Goal: Find specific page/section: Find specific page/section

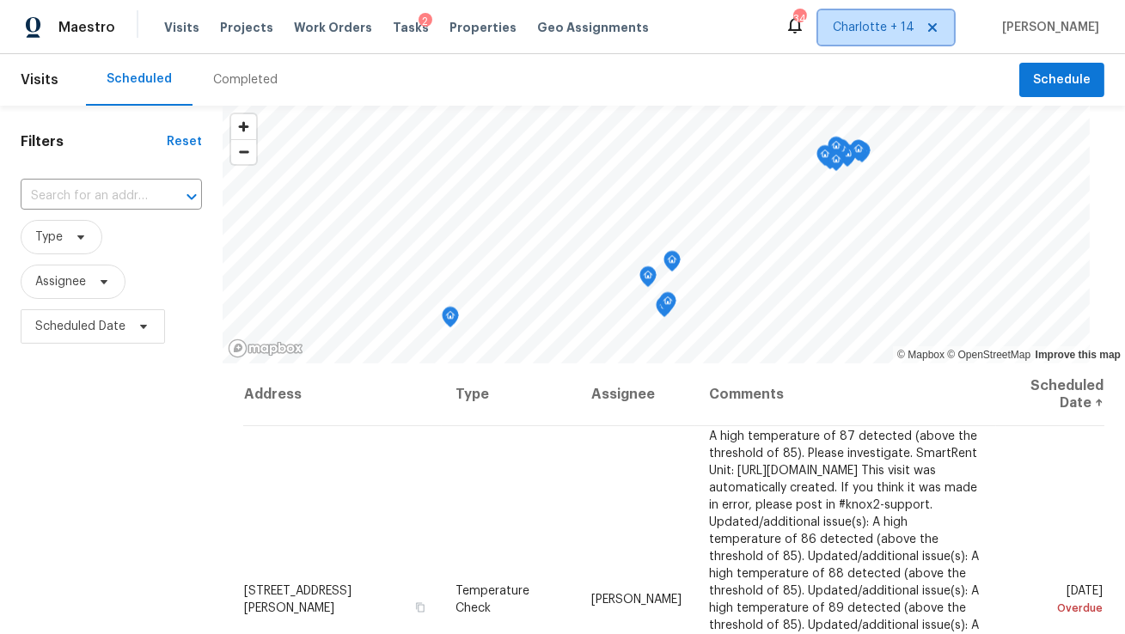
click at [939, 32] on icon at bounding box center [932, 28] width 14 height 14
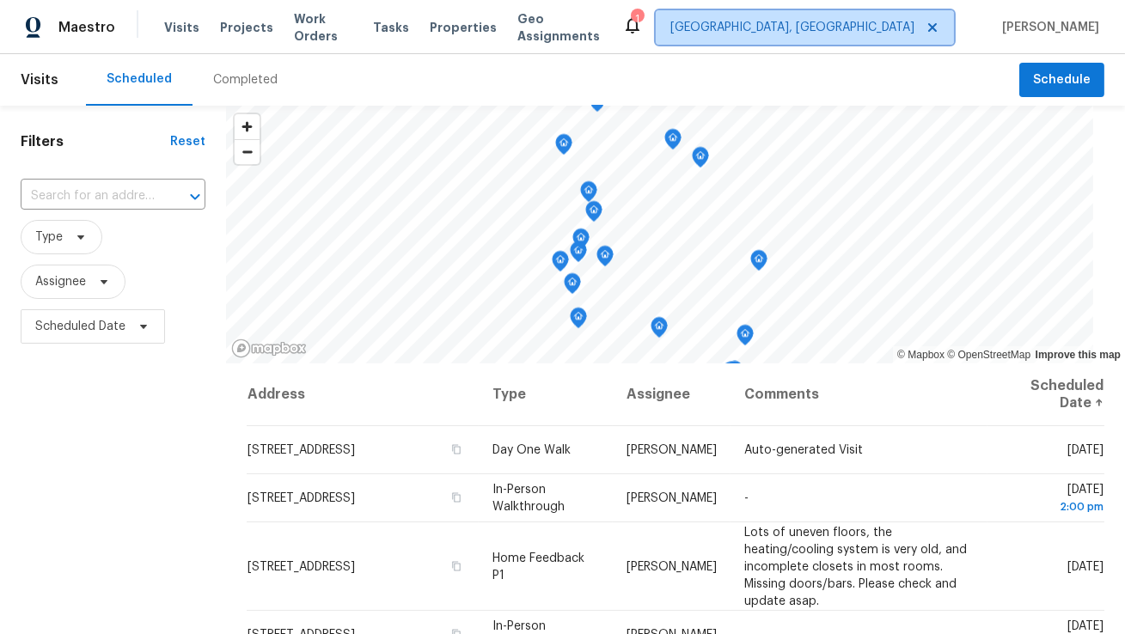
click at [907, 29] on span "Albuquerque, NM" at bounding box center [792, 27] width 244 height 17
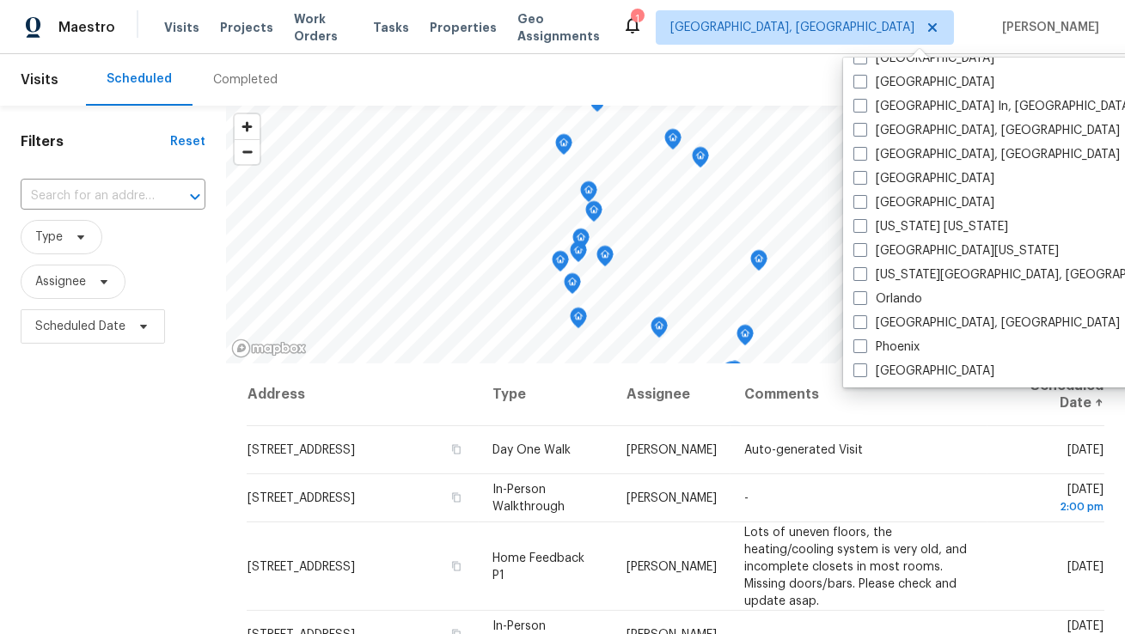
scroll to position [719, 0]
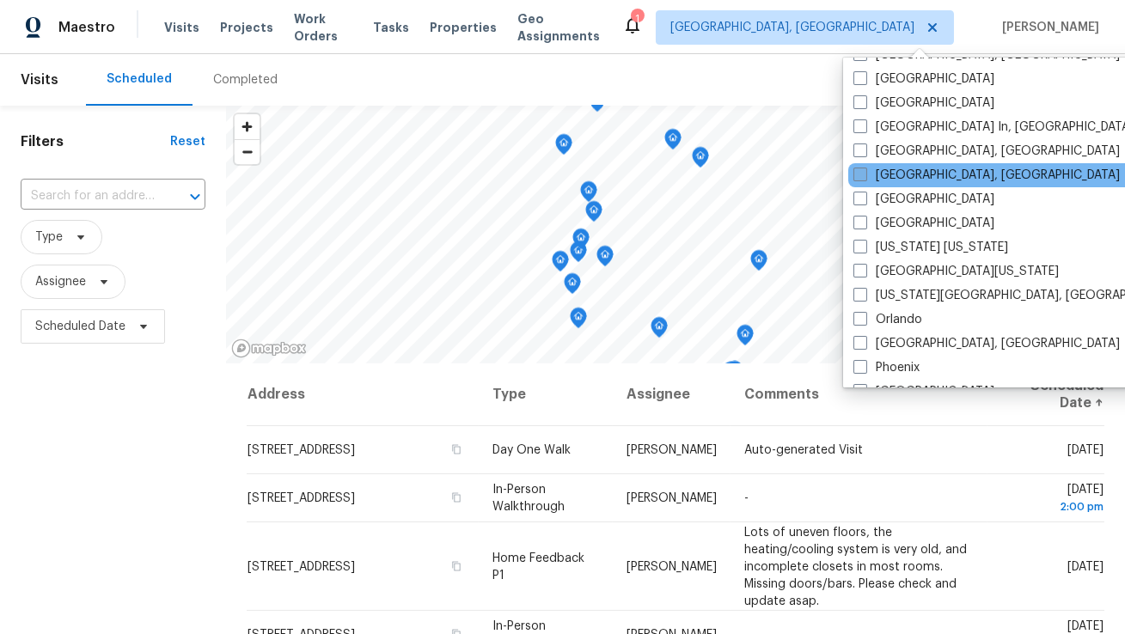
click at [895, 168] on label "[GEOGRAPHIC_DATA], [GEOGRAPHIC_DATA]" at bounding box center [986, 175] width 266 height 17
click at [864, 168] on input "[GEOGRAPHIC_DATA], [GEOGRAPHIC_DATA]" at bounding box center [858, 172] width 11 height 11
checkbox input "true"
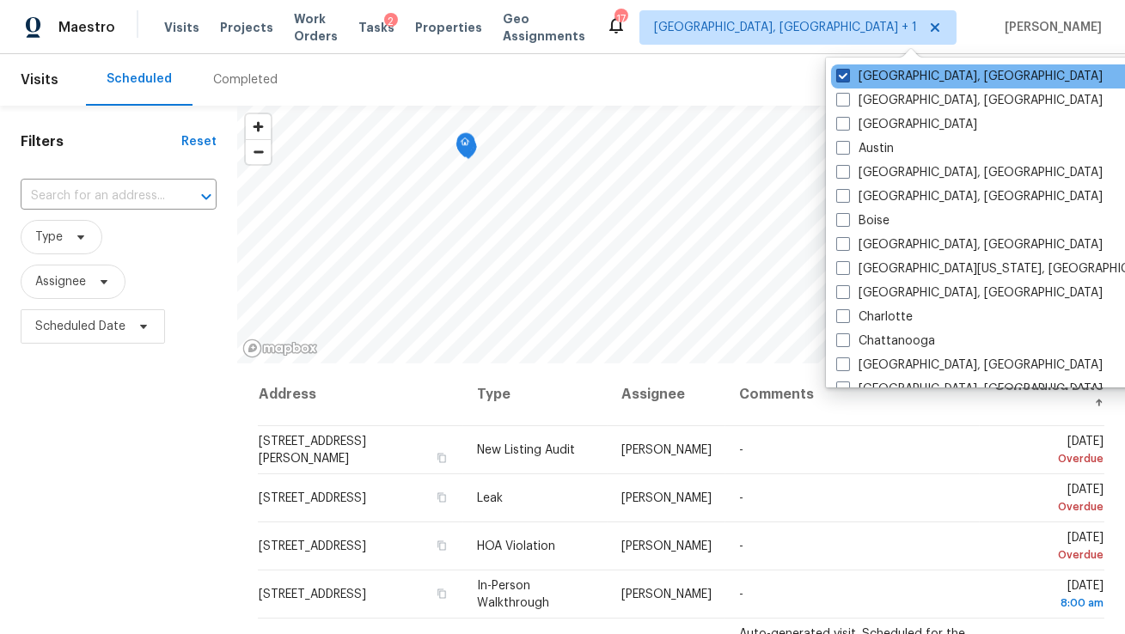
click at [895, 73] on label "Albuquerque, NM" at bounding box center [969, 76] width 266 height 17
click at [847, 73] on input "Albuquerque, NM" at bounding box center [841, 73] width 11 height 11
checkbox input "false"
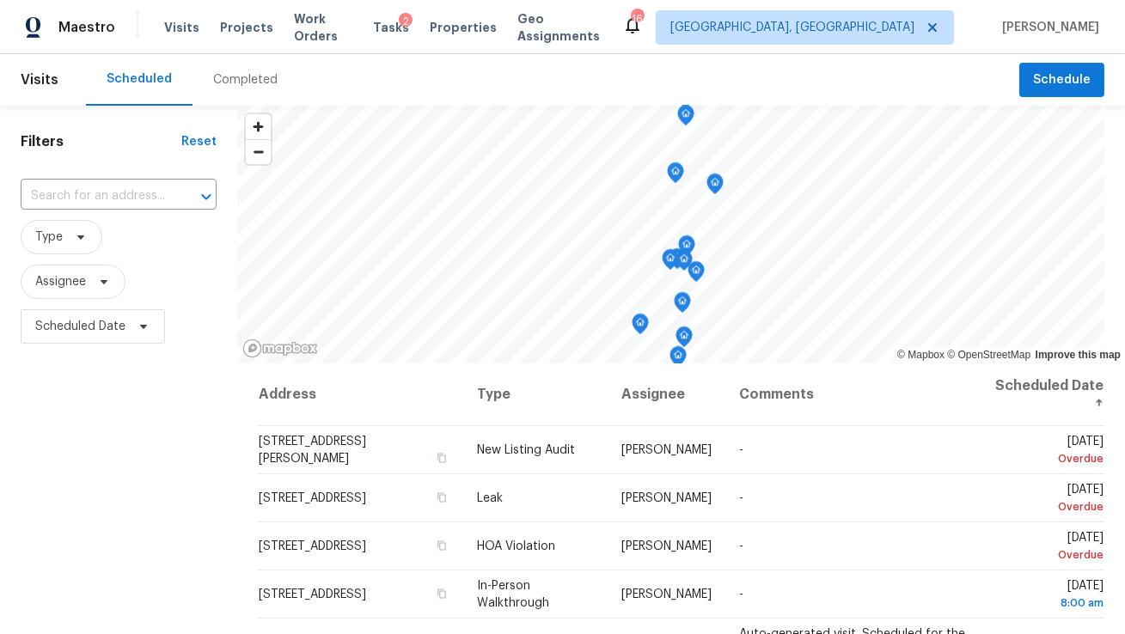
click at [742, 58] on div "Scheduled Completed" at bounding box center [552, 80] width 933 height 52
click at [473, 21] on span "Properties" at bounding box center [463, 27] width 67 height 17
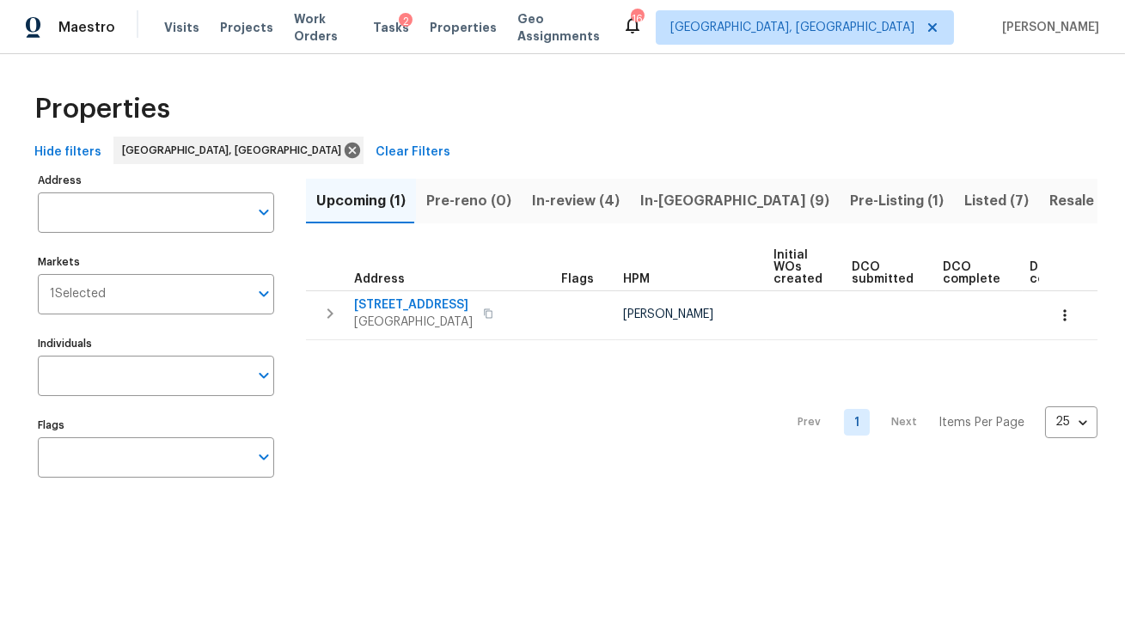
click at [850, 198] on span "Pre-Listing (1)" at bounding box center [897, 201] width 94 height 24
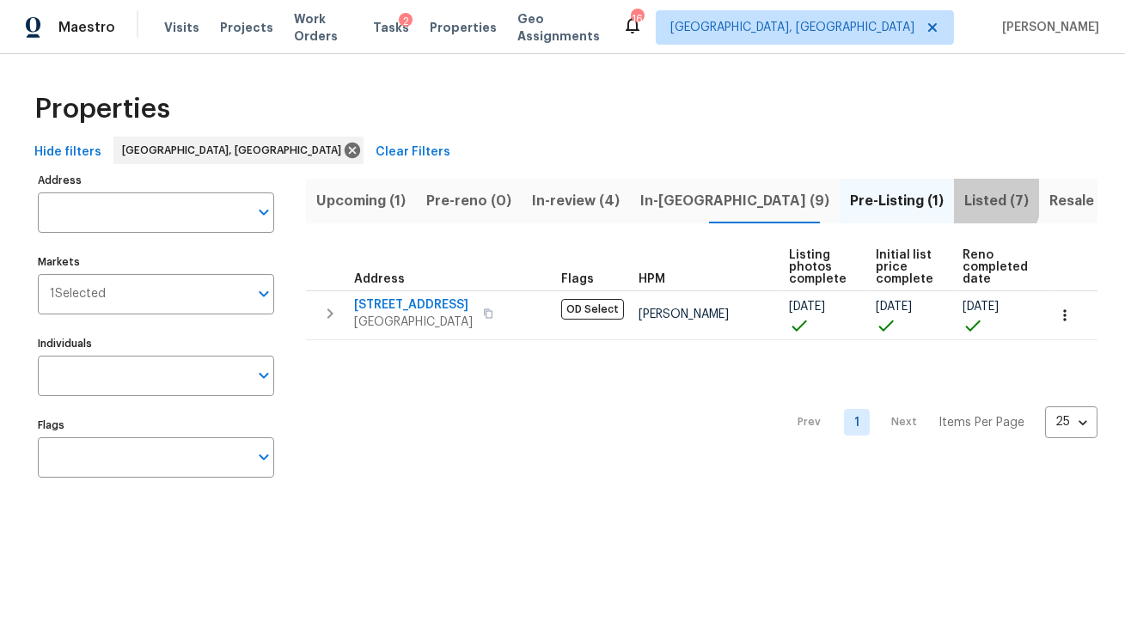
click at [964, 198] on span "Listed (7)" at bounding box center [996, 201] width 64 height 24
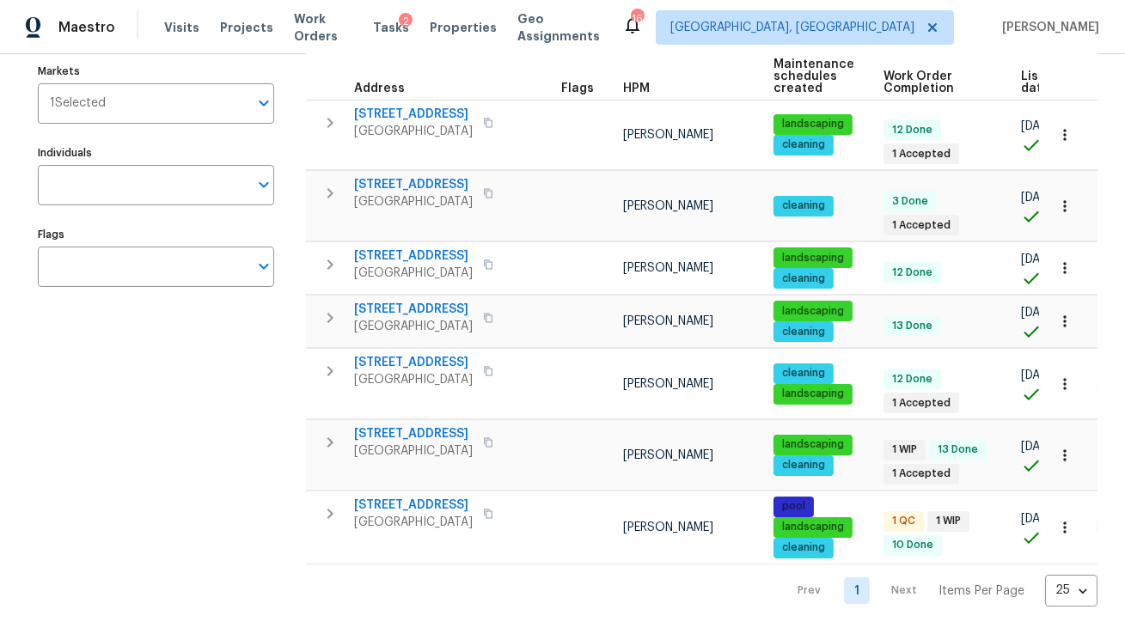
scroll to position [20, 0]
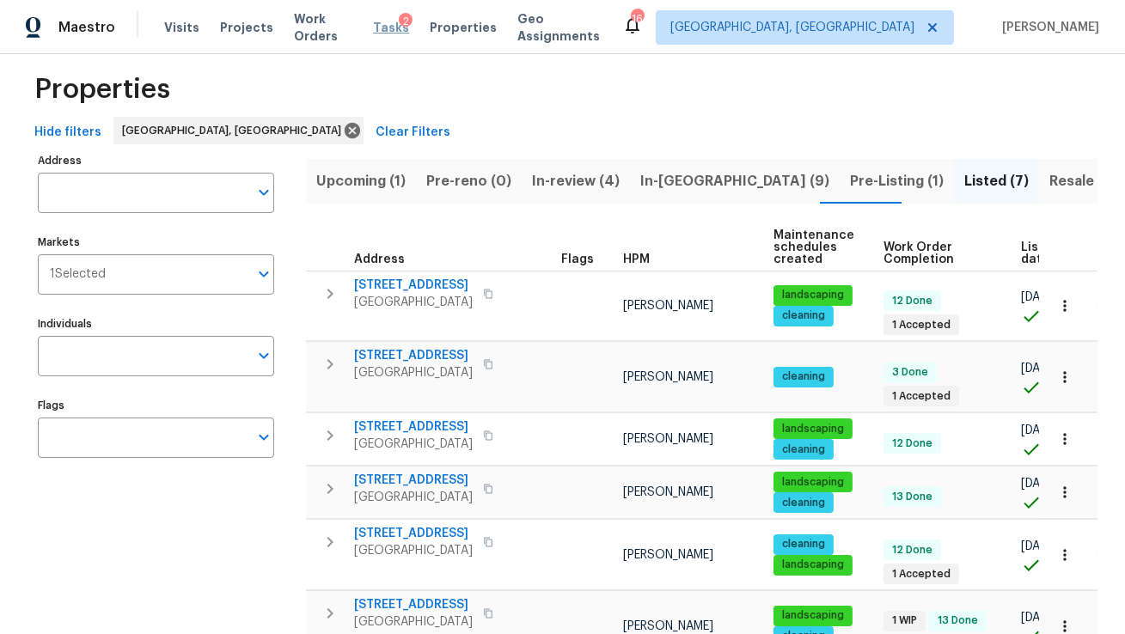
click at [399, 28] on span "Tasks" at bounding box center [391, 27] width 36 height 12
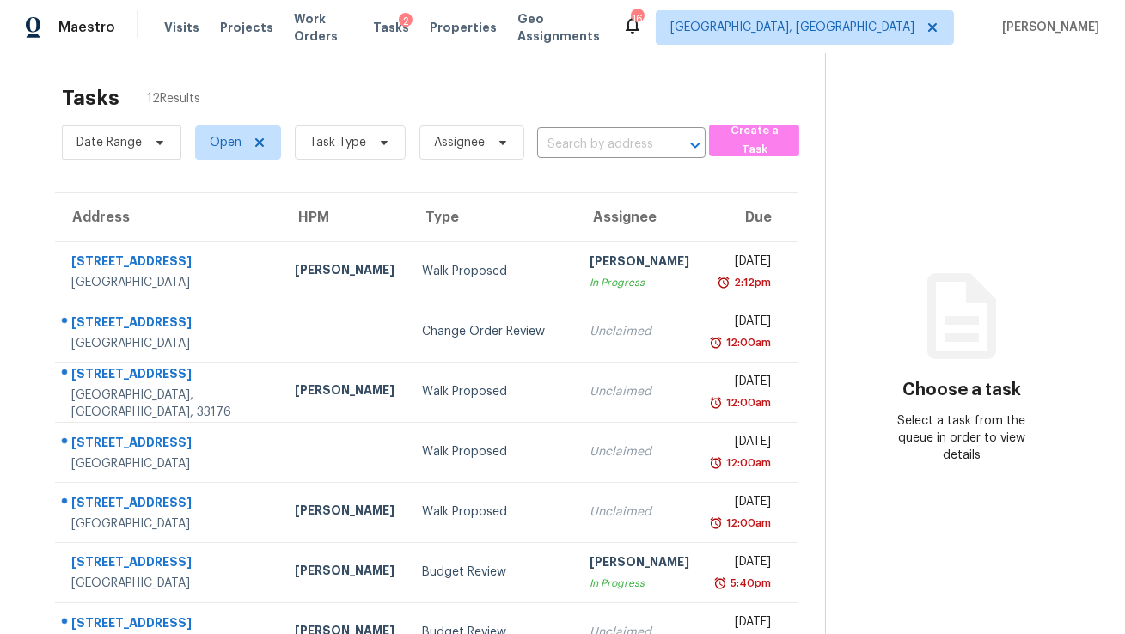
scroll to position [8, 0]
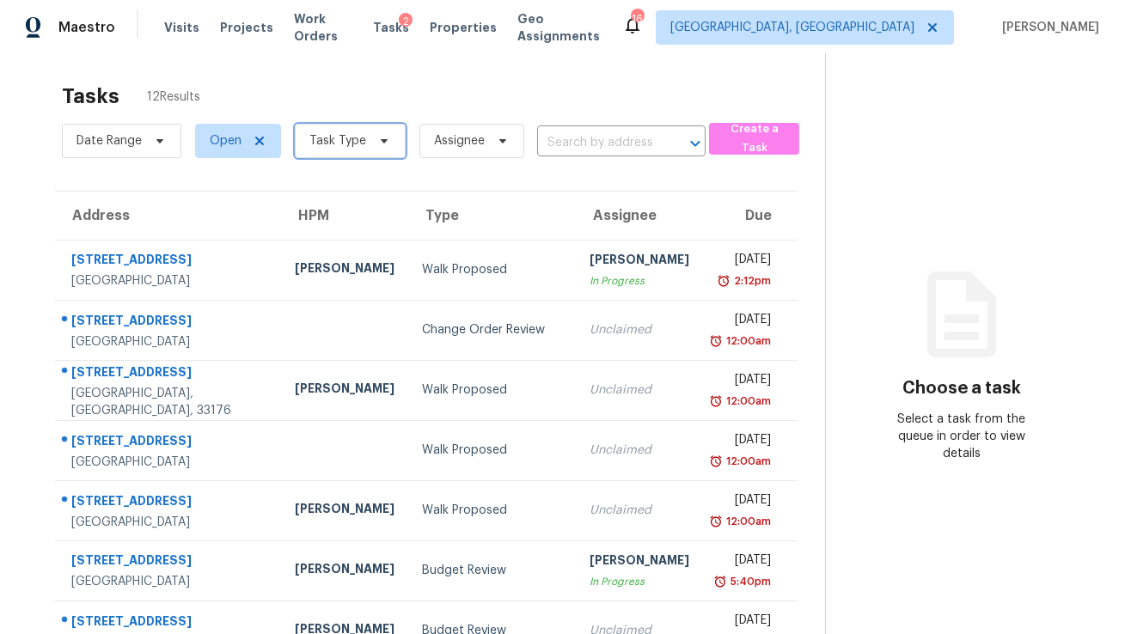
click at [377, 146] on icon at bounding box center [384, 141] width 14 height 14
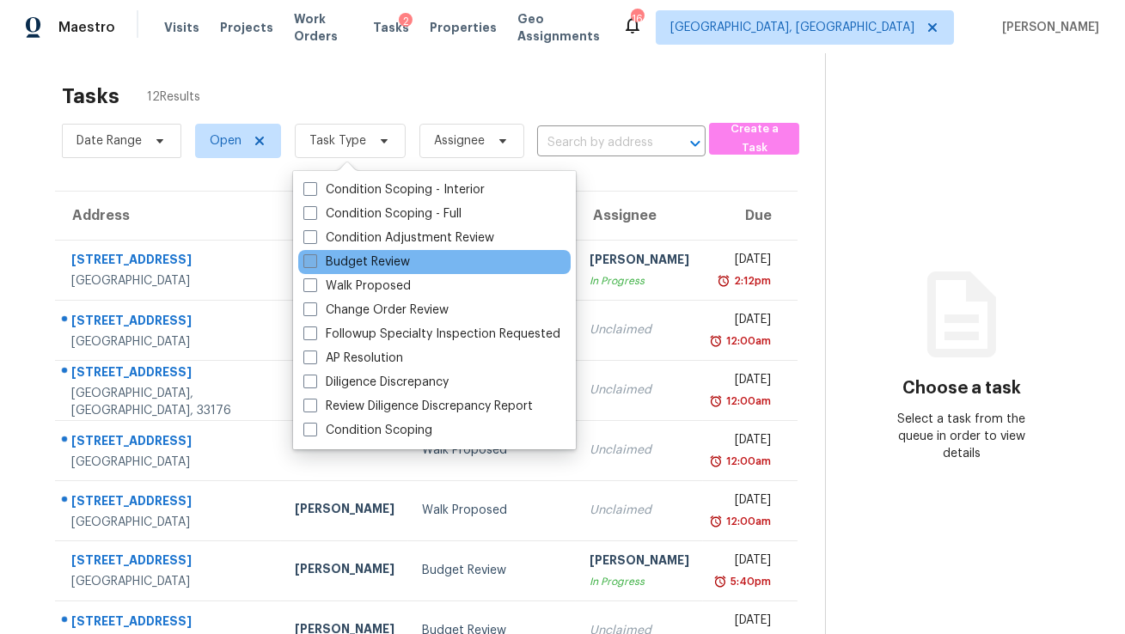
click at [408, 260] on label "Budget Review" at bounding box center [356, 261] width 107 height 17
click at [314, 260] on input "Budget Review" at bounding box center [308, 258] width 11 height 11
checkbox input "true"
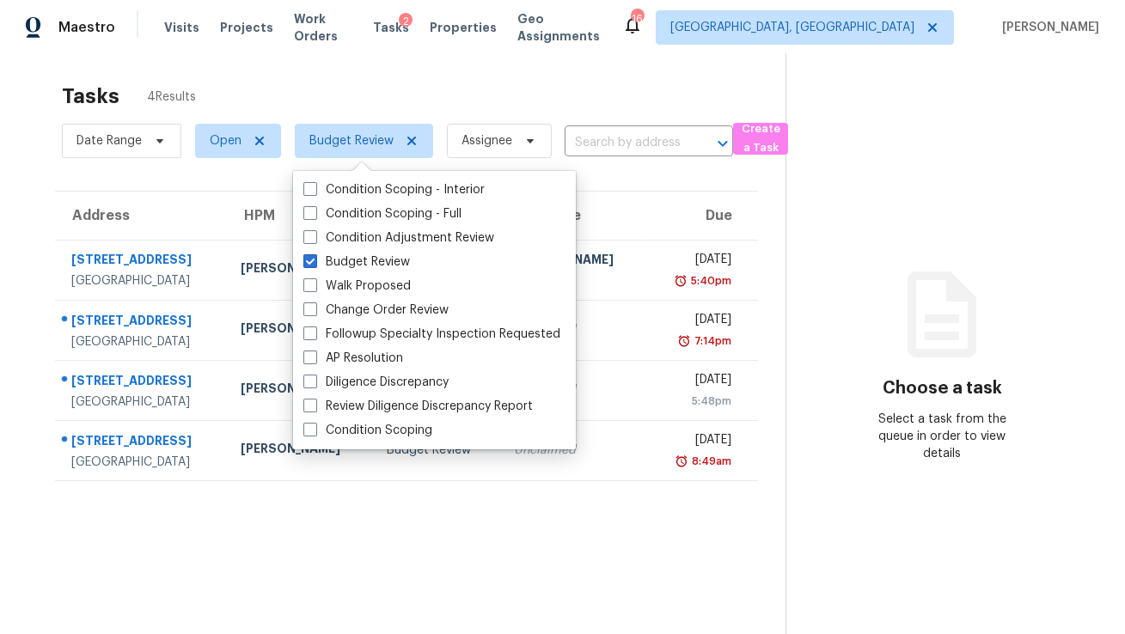
click at [502, 85] on div "Tasks 4 Results" at bounding box center [423, 96] width 723 height 45
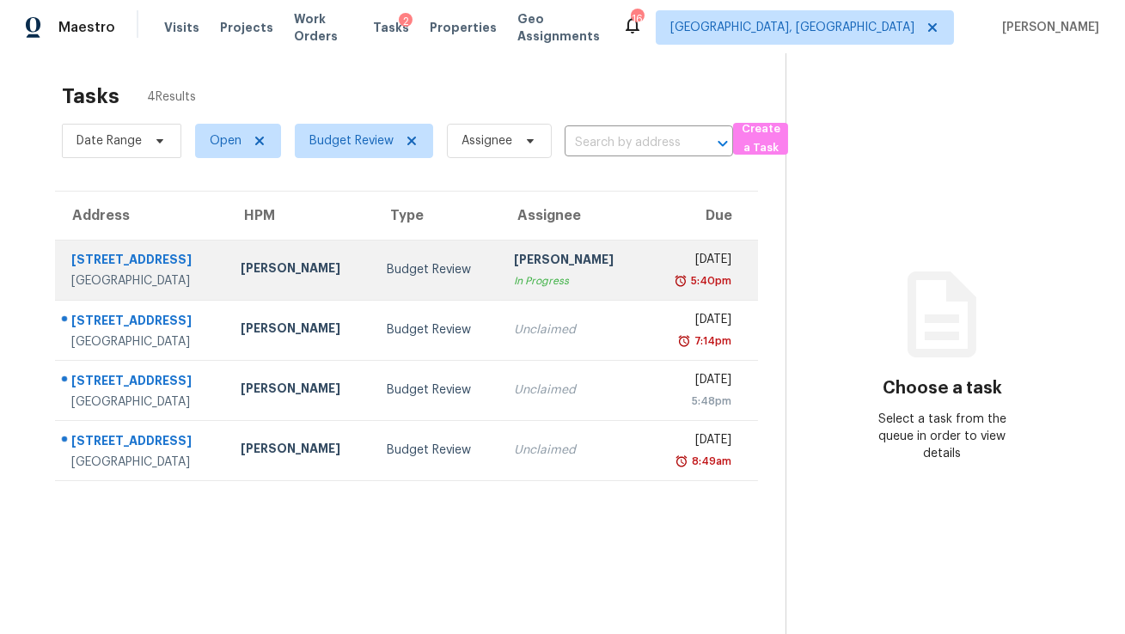
click at [381, 263] on td "Budget Review" at bounding box center [437, 270] width 128 height 60
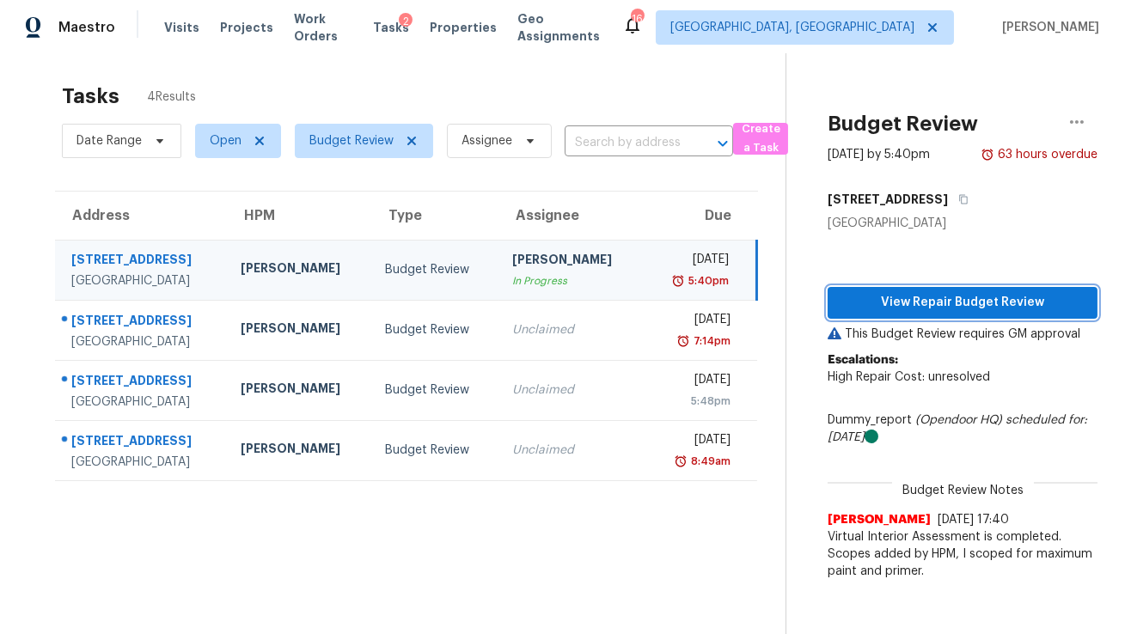
click at [896, 299] on span "View Repair Budget Review" at bounding box center [962, 302] width 242 height 21
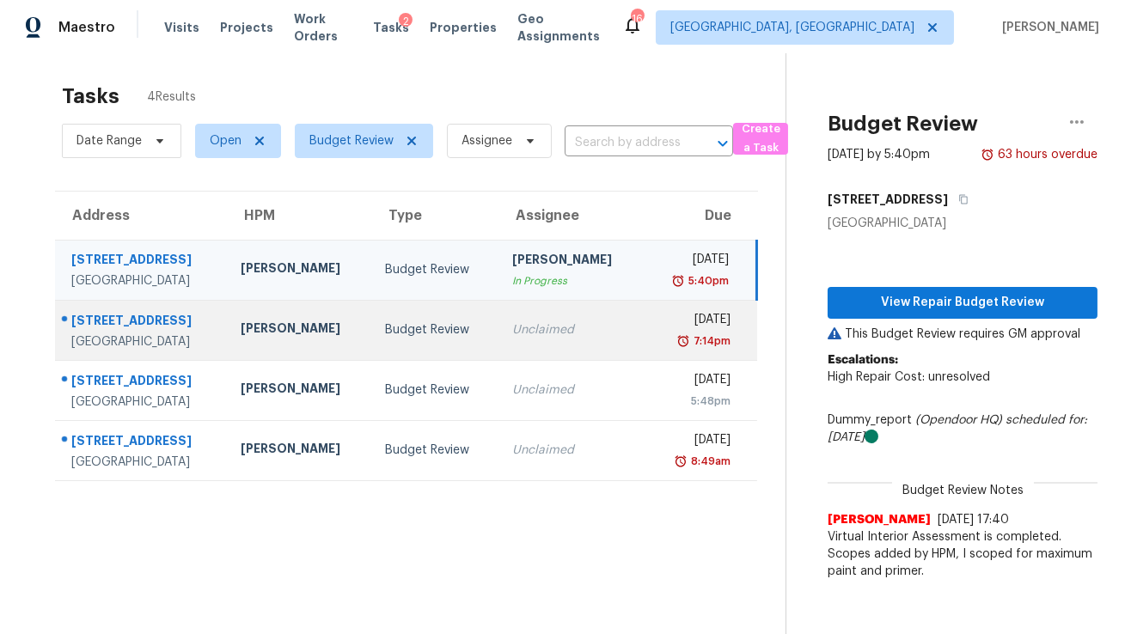
click at [227, 328] on td "2452 SE Victory Ave Port Saint Lucie, FL, 34952" at bounding box center [141, 330] width 172 height 60
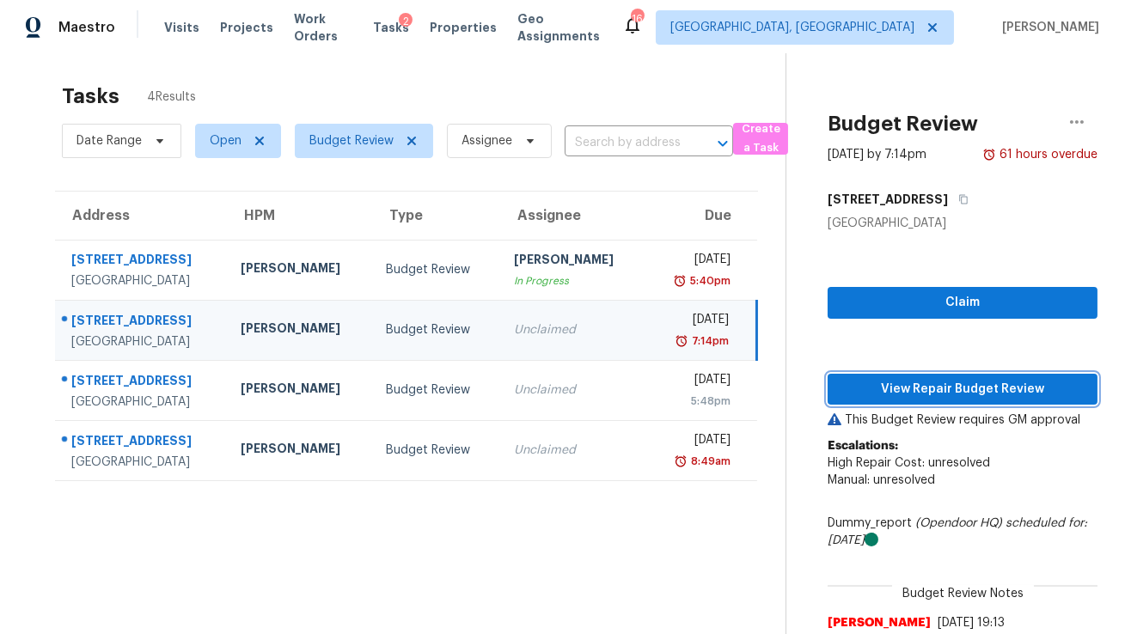
click at [873, 390] on span "View Repair Budget Review" at bounding box center [962, 389] width 242 height 21
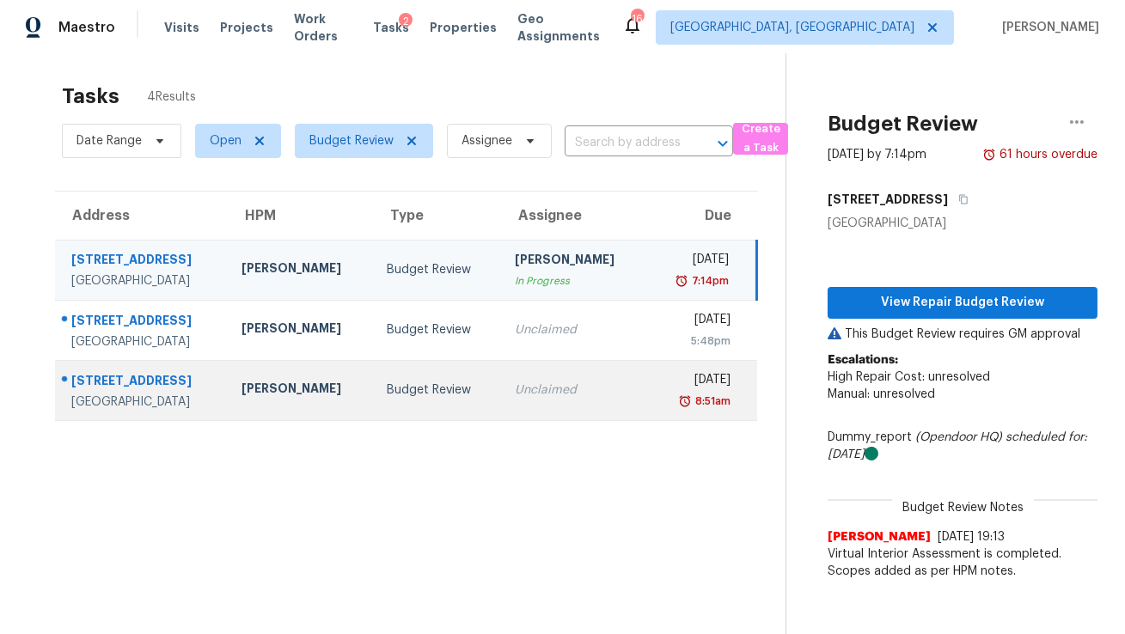
click at [438, 391] on div "Budget Review" at bounding box center [437, 389] width 101 height 17
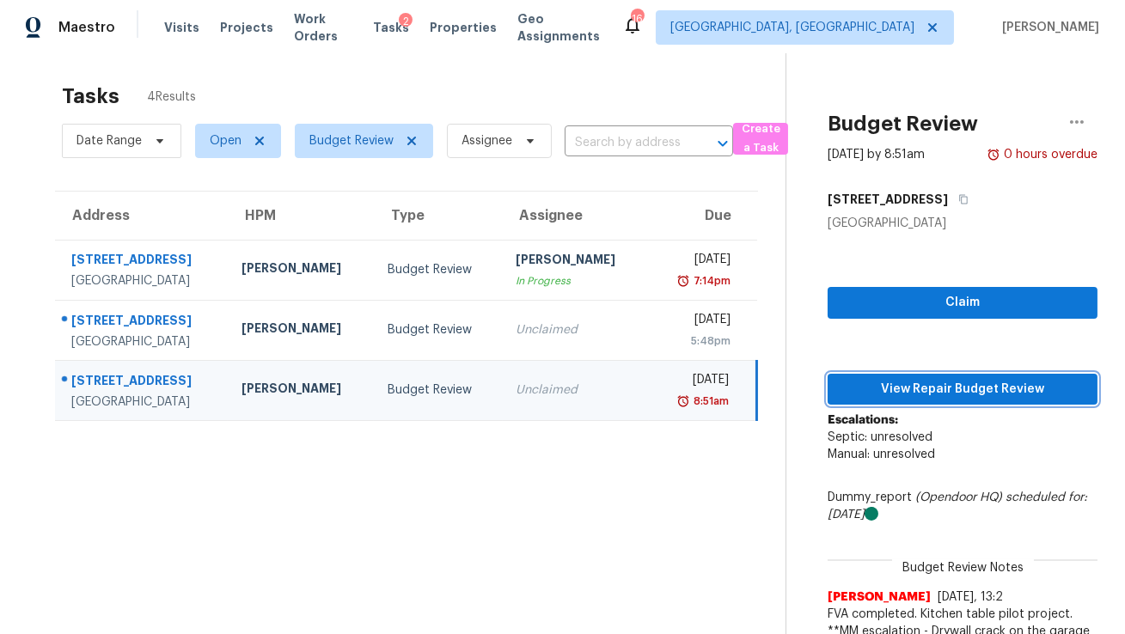
click at [901, 385] on span "View Repair Budget Review" at bounding box center [962, 389] width 242 height 21
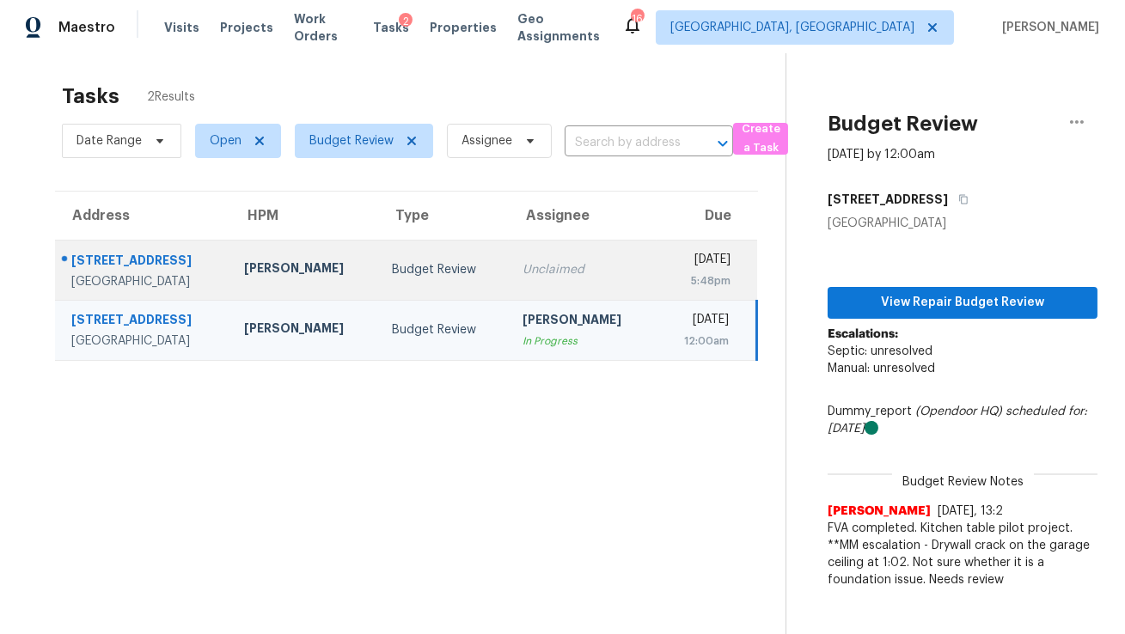
click at [335, 273] on div "[PERSON_NAME]" at bounding box center [304, 269] width 120 height 21
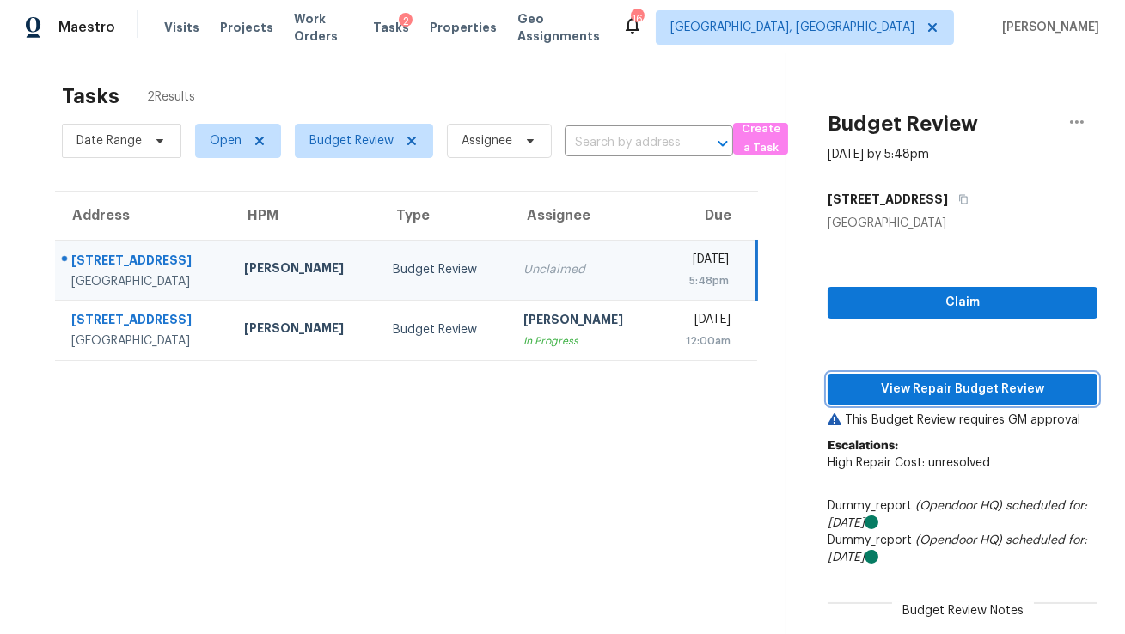
click at [960, 399] on span "View Repair Budget Review" at bounding box center [962, 389] width 242 height 21
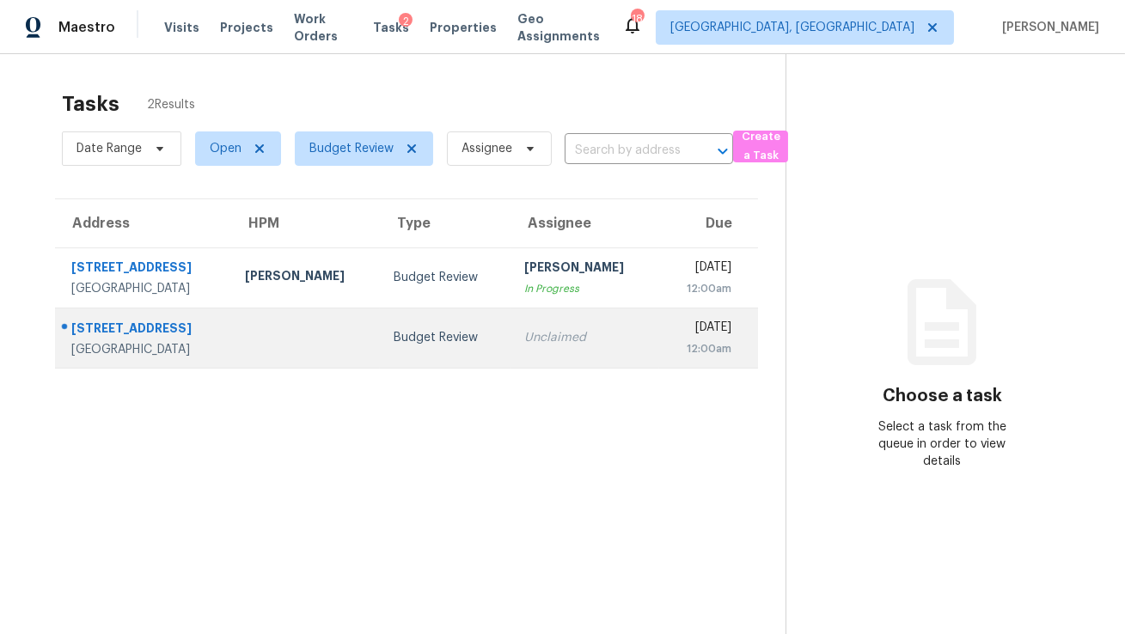
click at [217, 338] on div "5069 NW 41st Ct" at bounding box center [144, 330] width 146 height 21
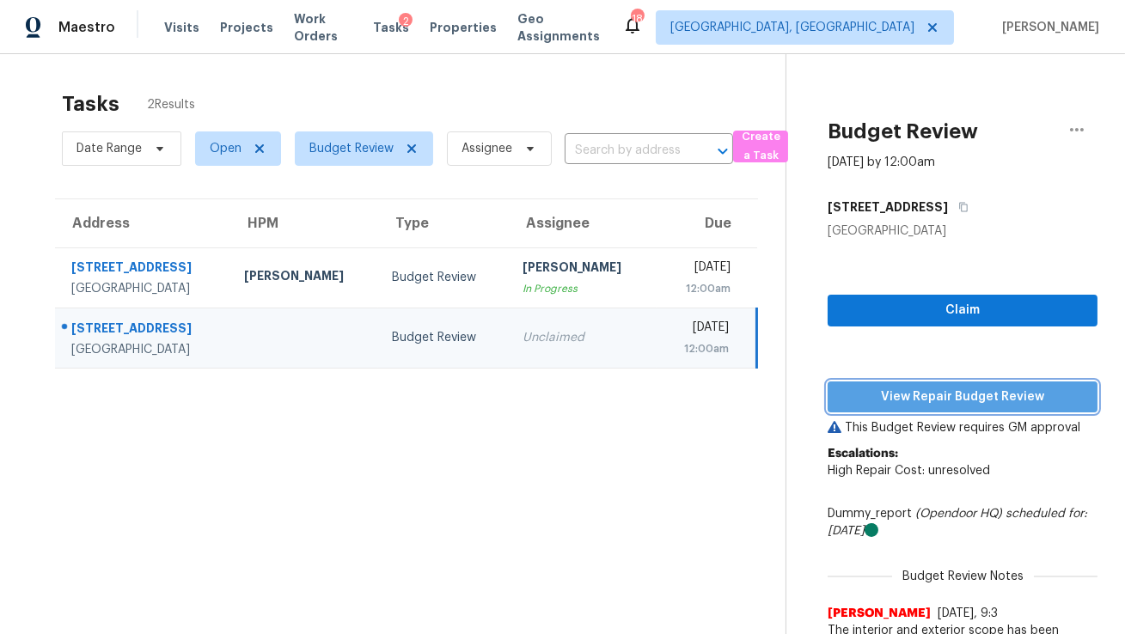
click at [930, 411] on button "View Repair Budget Review" at bounding box center [962, 397] width 270 height 32
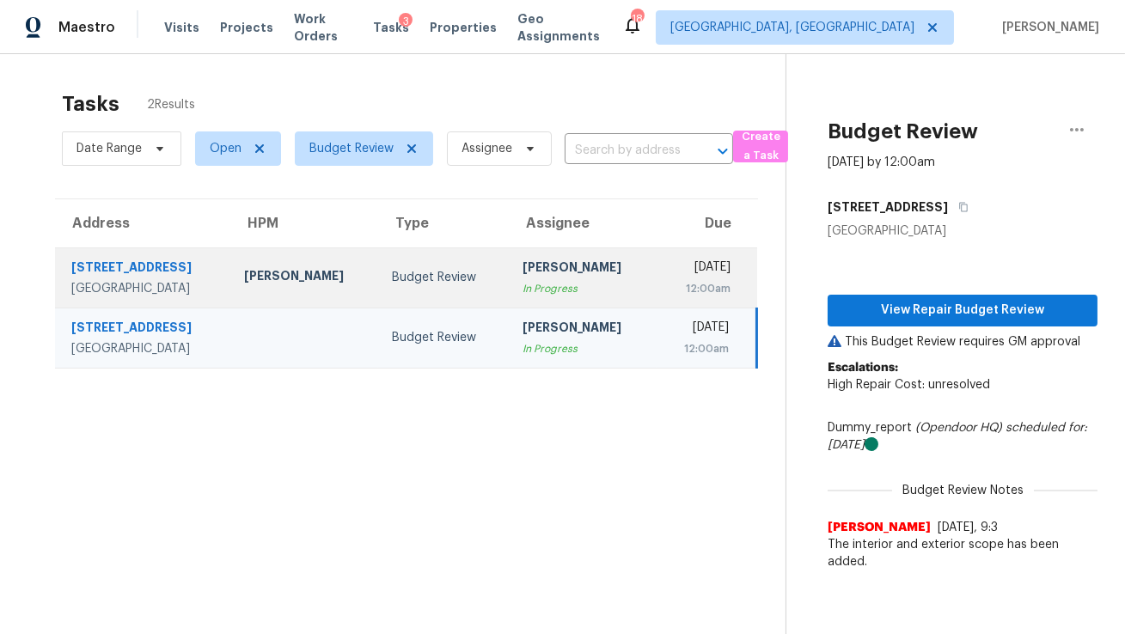
click at [230, 268] on td "708 NW Floresta Dr Port Saint Lucie, FL, 34983" at bounding box center [142, 277] width 175 height 60
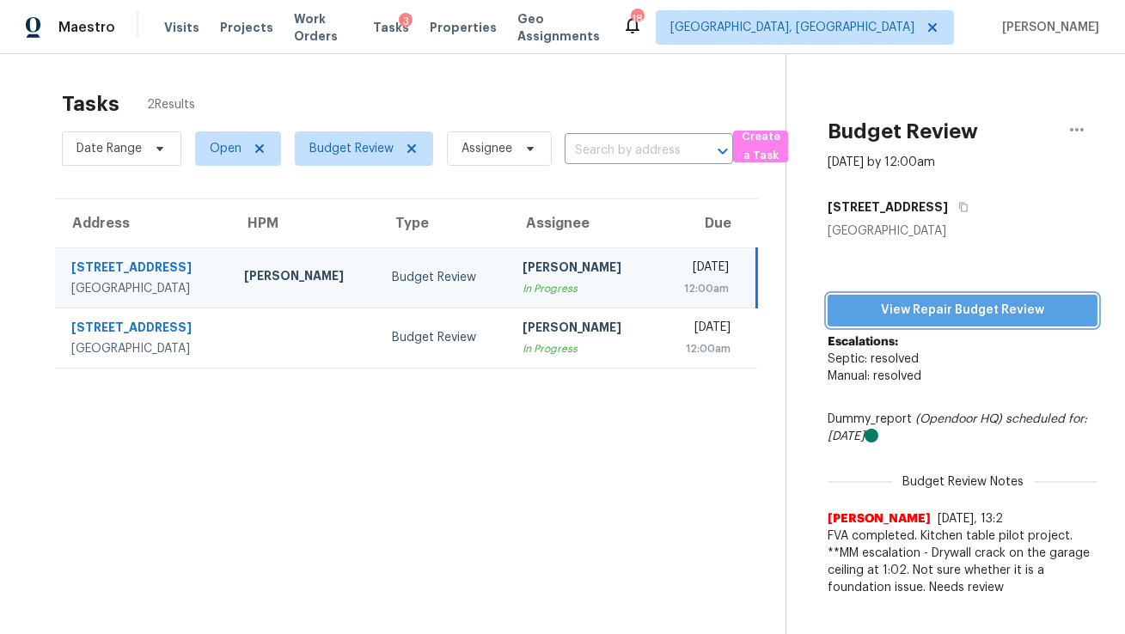
click at [988, 311] on span "View Repair Budget Review" at bounding box center [962, 310] width 242 height 21
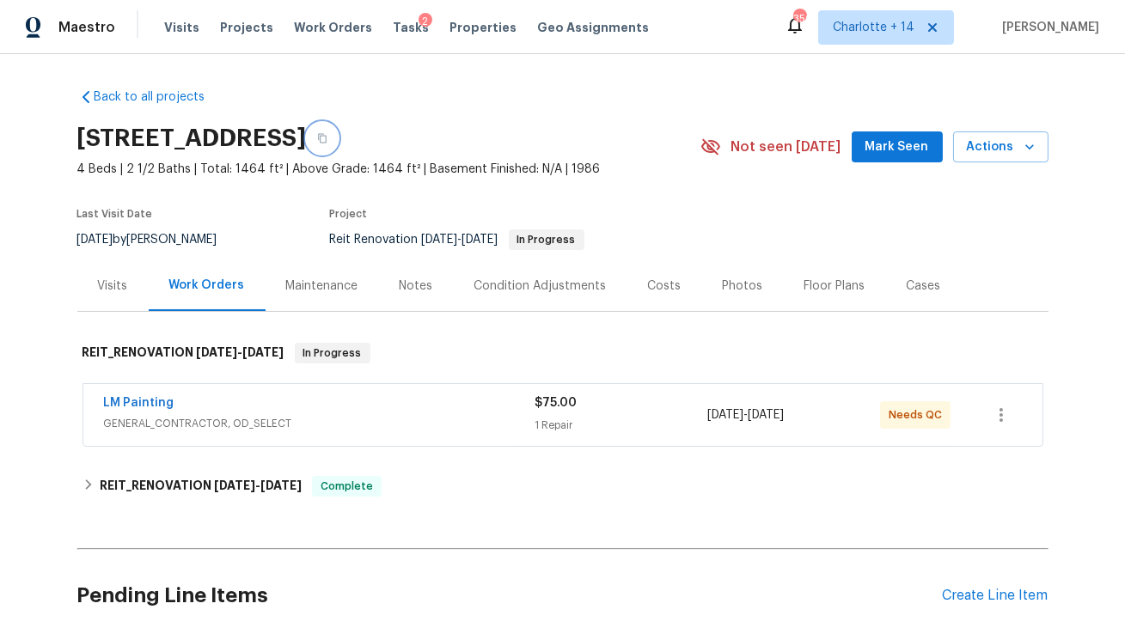
click at [326, 138] on icon "button" at bounding box center [322, 138] width 9 height 9
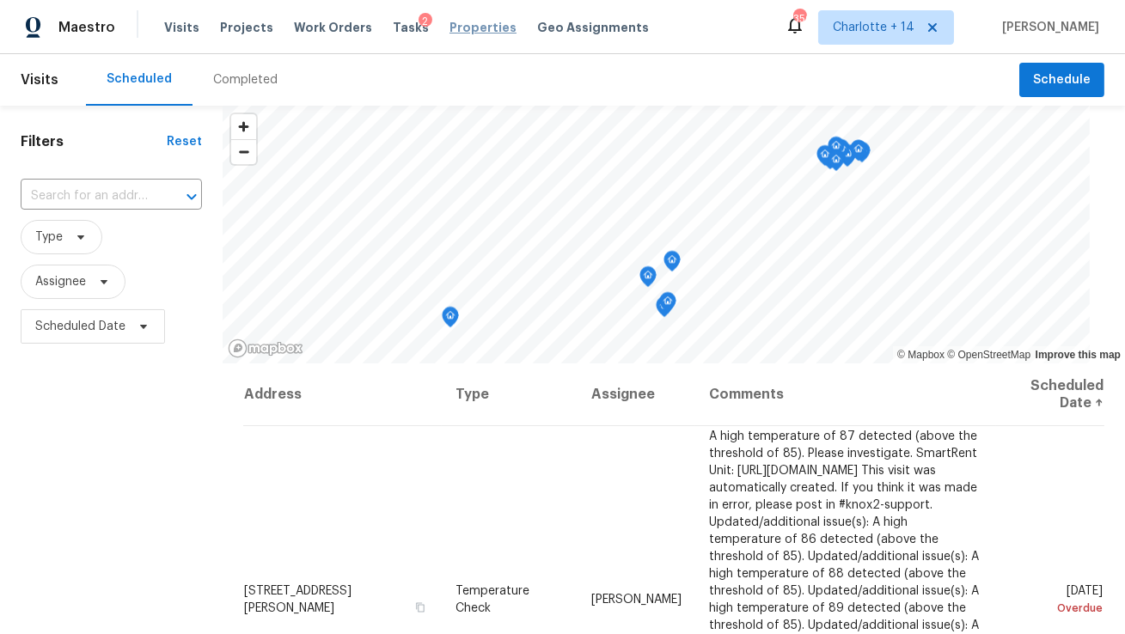
click at [450, 27] on span "Properties" at bounding box center [482, 27] width 67 height 17
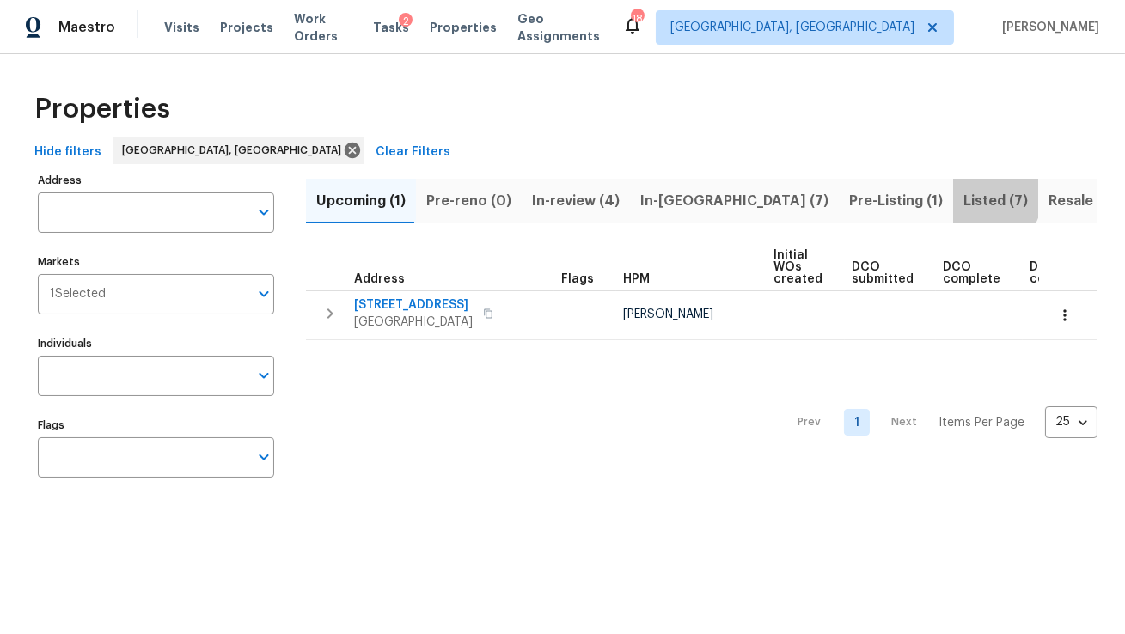
click at [963, 196] on span "Listed (7)" at bounding box center [995, 201] width 64 height 24
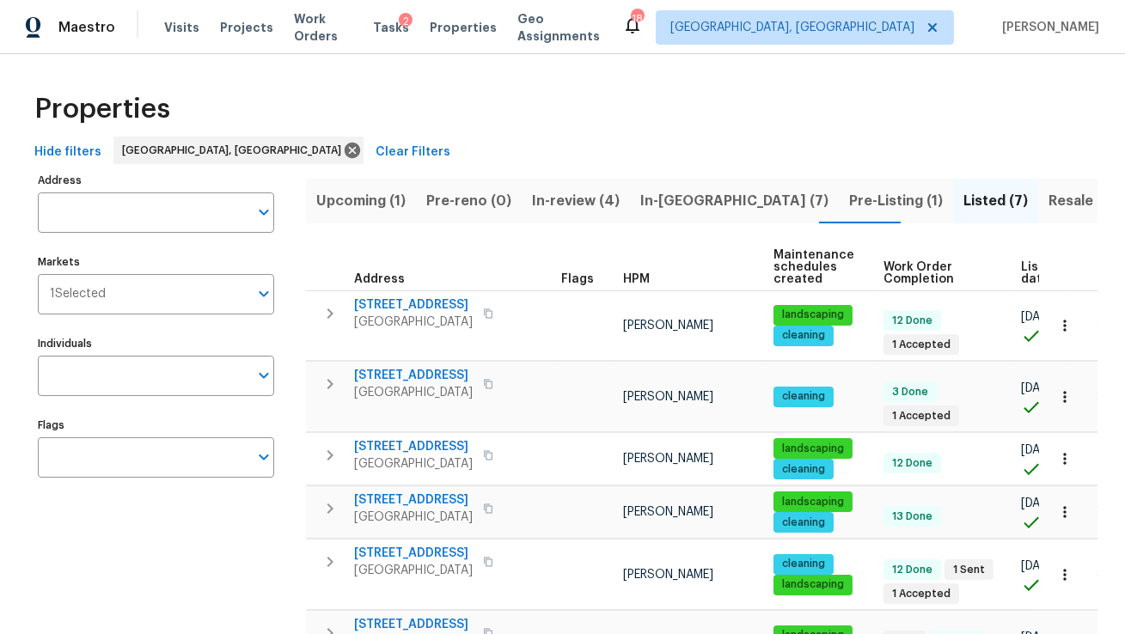
click at [1021, 270] on span "List date" at bounding box center [1035, 273] width 28 height 24
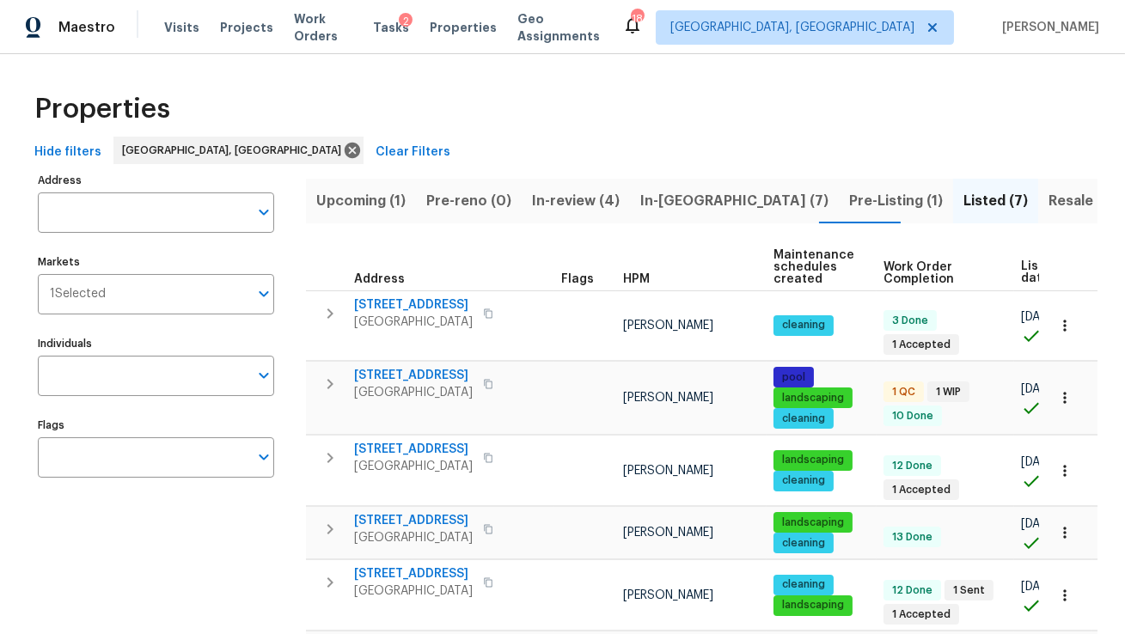
click at [57, 151] on span "Hide filters" at bounding box center [67, 152] width 67 height 21
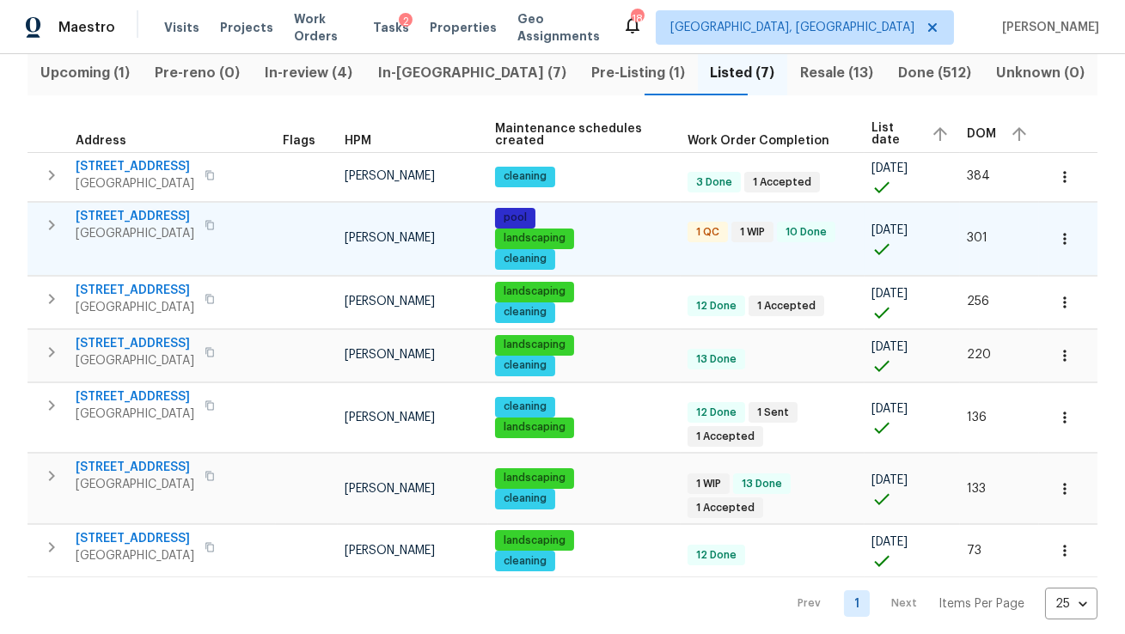
scroll to position [131, 0]
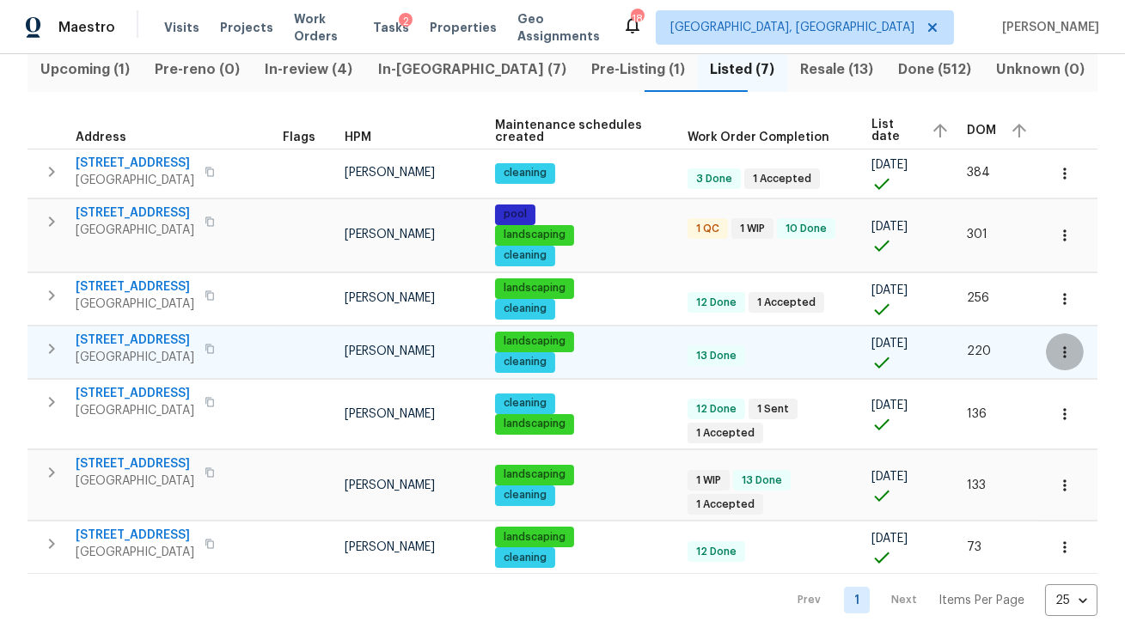
click at [1064, 356] on icon "button" at bounding box center [1064, 351] width 3 height 11
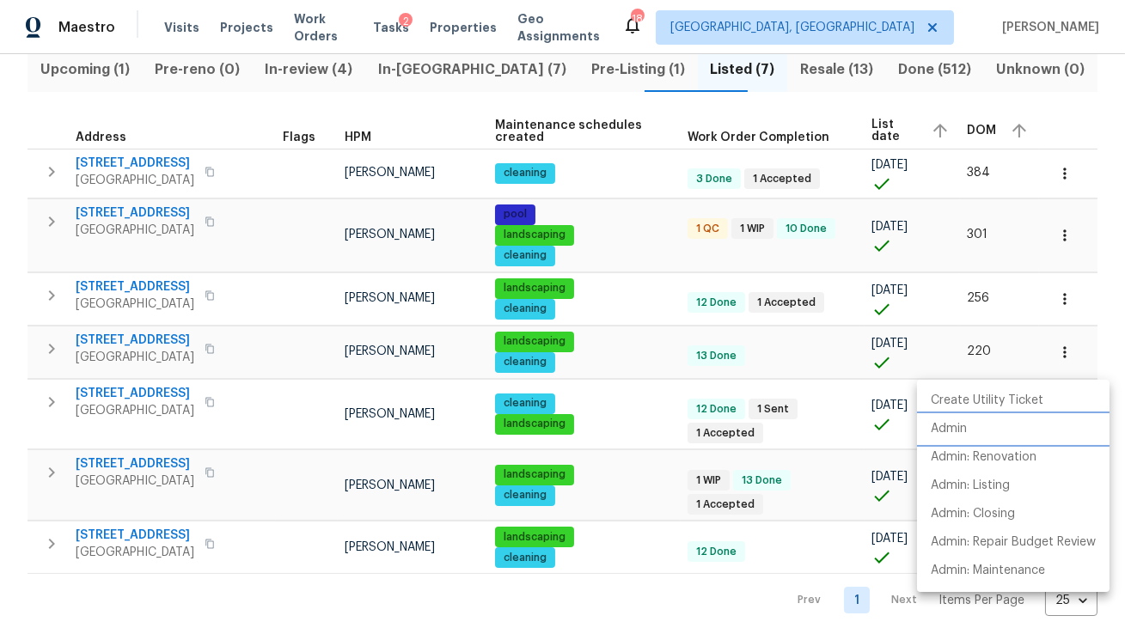
click at [948, 432] on p "Admin" at bounding box center [948, 429] width 36 height 18
